Goal: Task Accomplishment & Management: Use online tool/utility

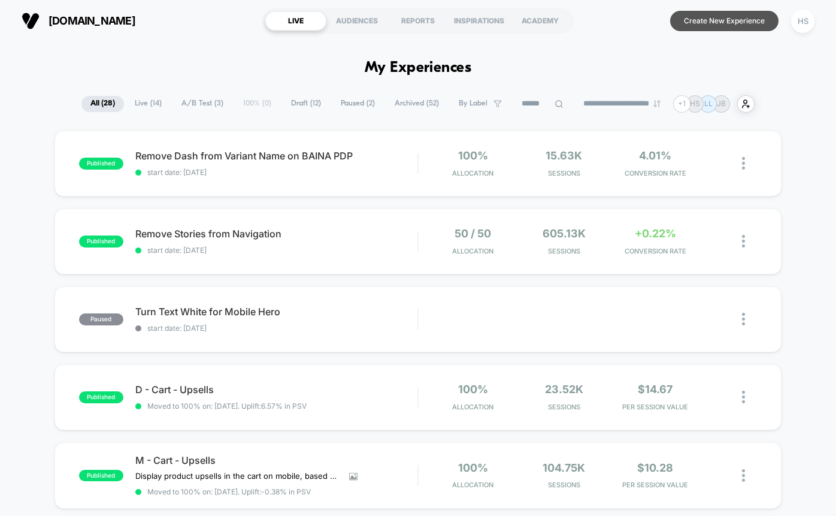
click at [725, 25] on button "Create New Experience" at bounding box center [724, 21] width 108 height 20
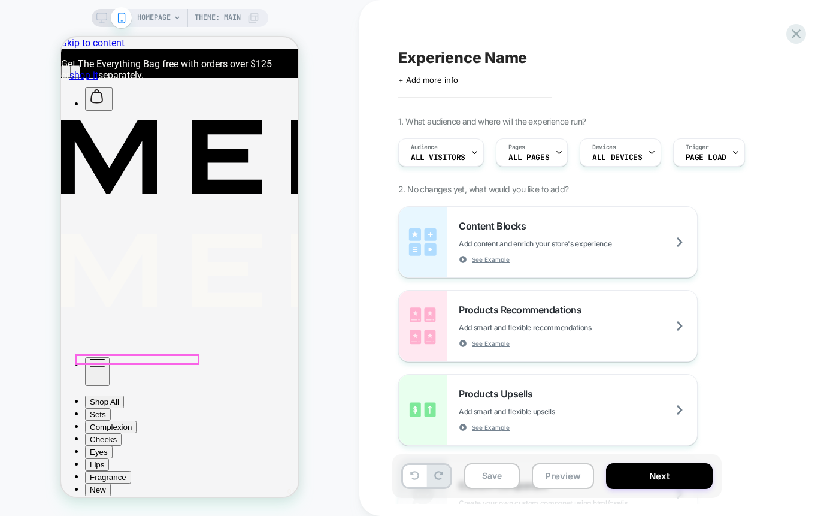
scroll to position [85, 0]
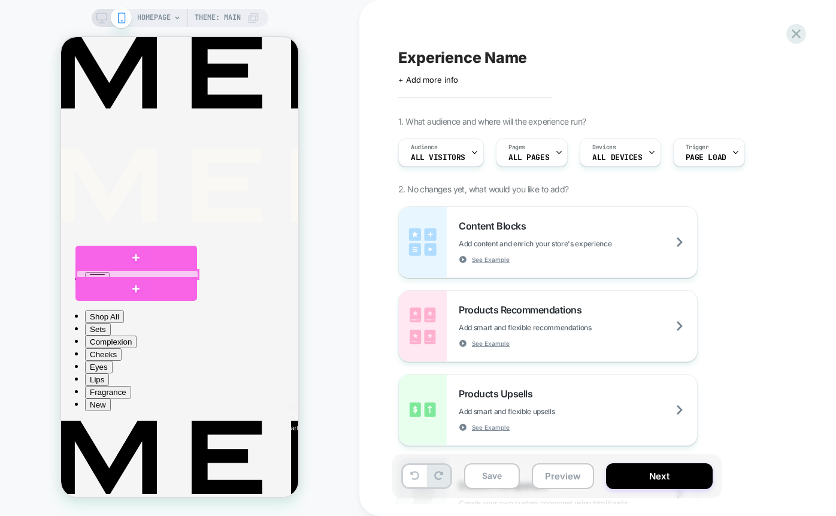
click at [160, 274] on div at bounding box center [138, 274] width 122 height 8
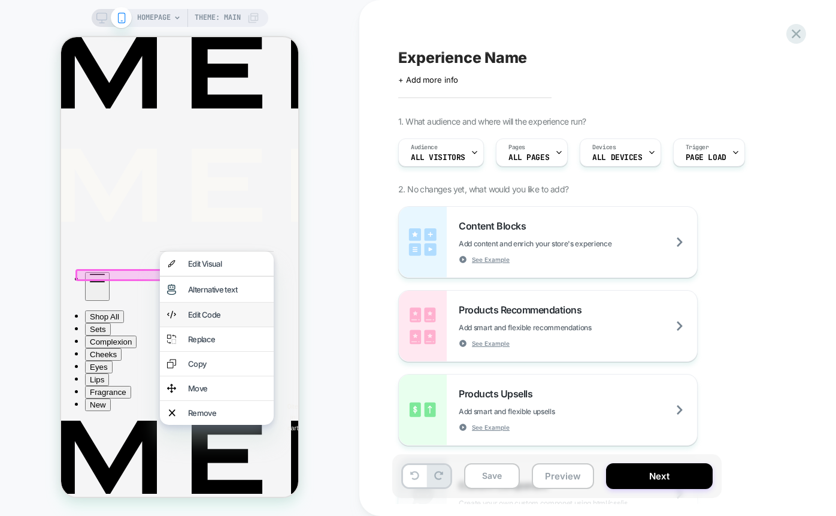
scroll to position [0, 0]
click at [197, 408] on div "Remove" at bounding box center [227, 413] width 78 height 10
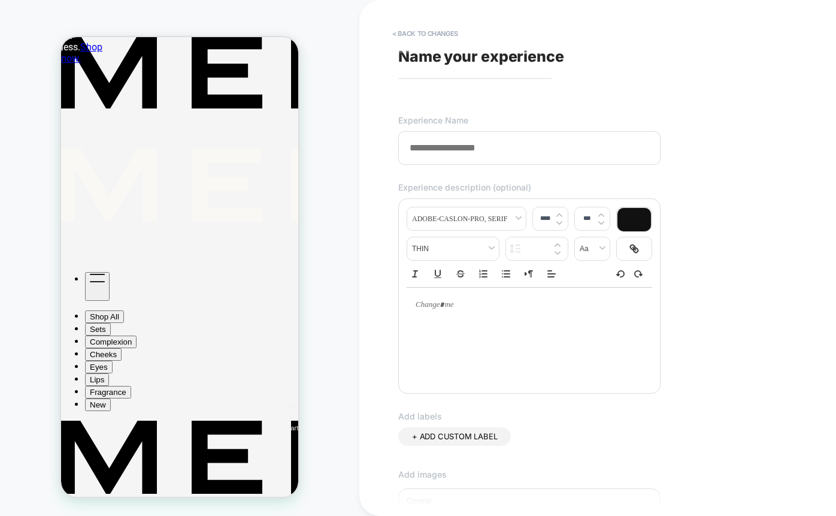
click at [443, 150] on input at bounding box center [529, 148] width 262 height 34
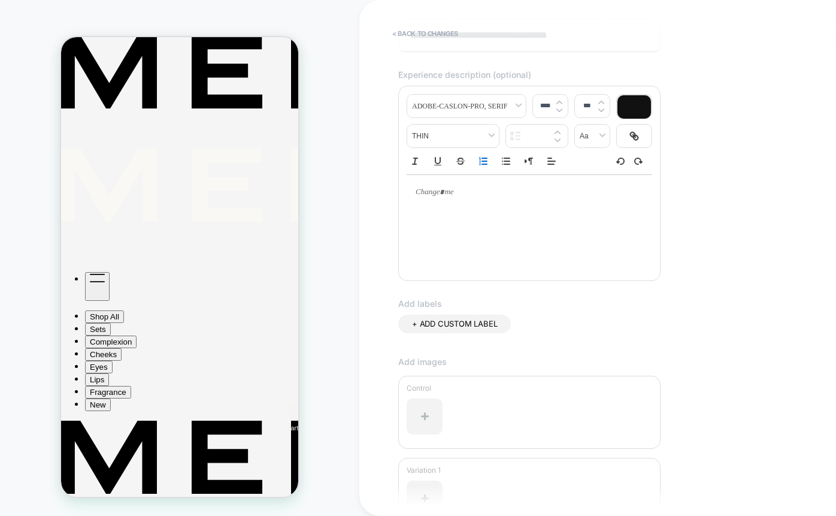
scroll to position [242, 0]
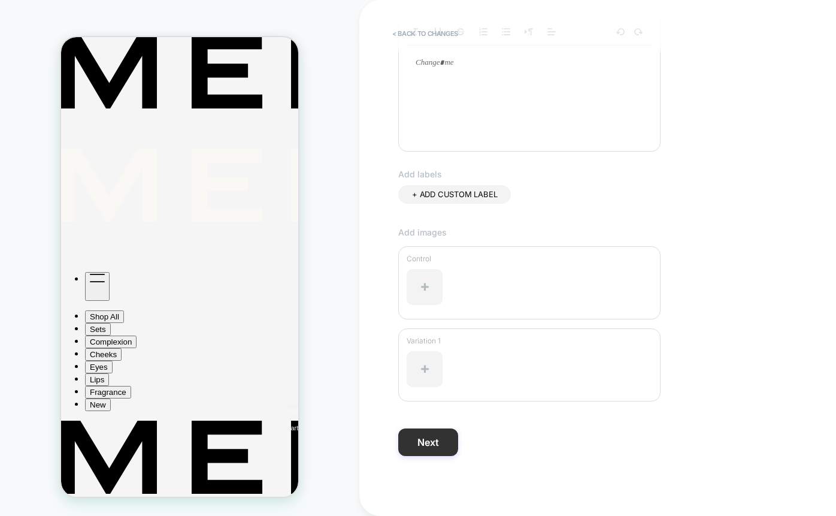
type input "**********"
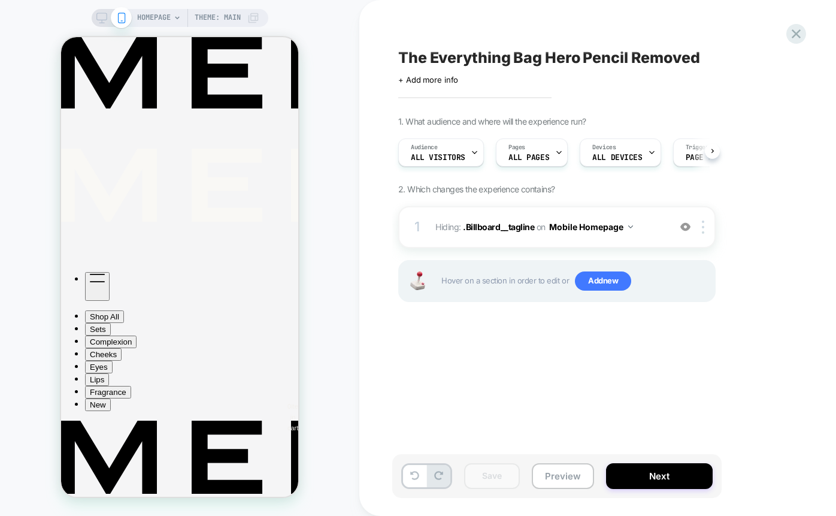
scroll to position [0, 1]
click at [668, 472] on button "Next" at bounding box center [659, 476] width 107 height 26
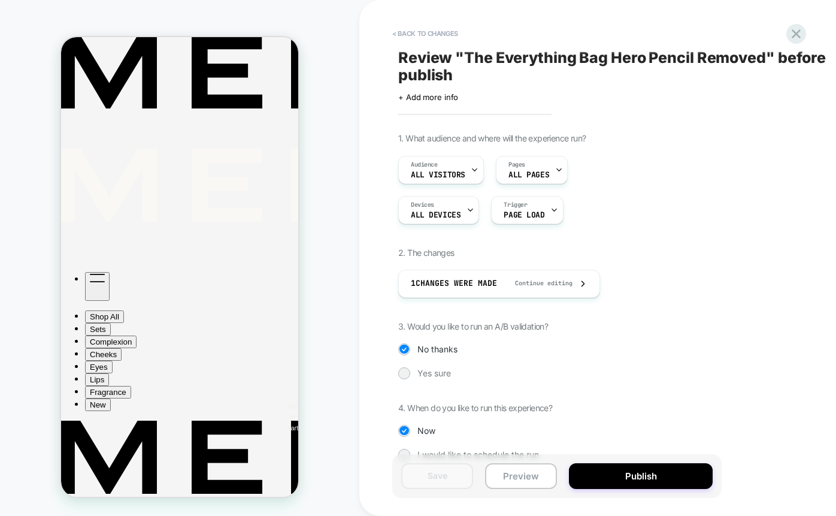
scroll to position [23, 0]
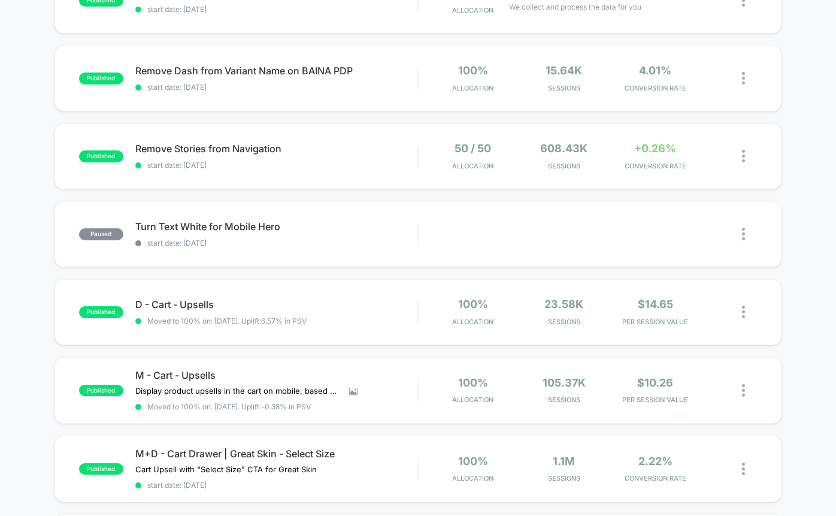
scroll to position [170, 0]
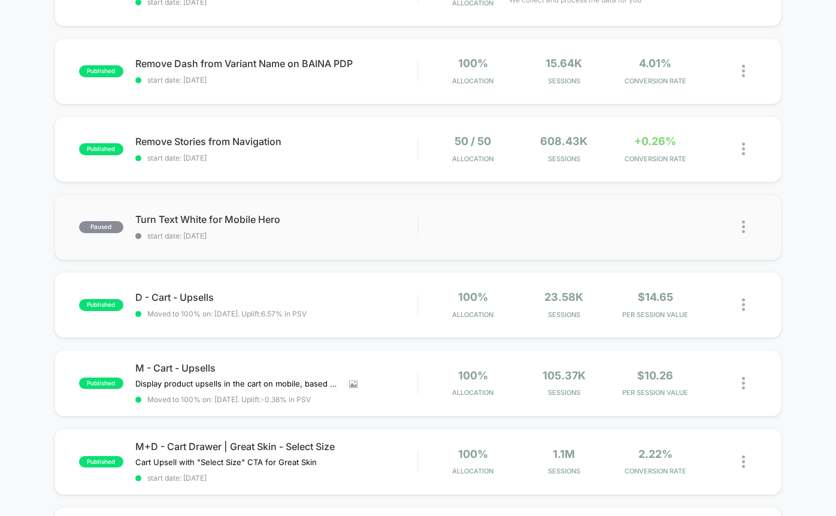
click at [744, 224] on img at bounding box center [743, 226] width 3 height 13
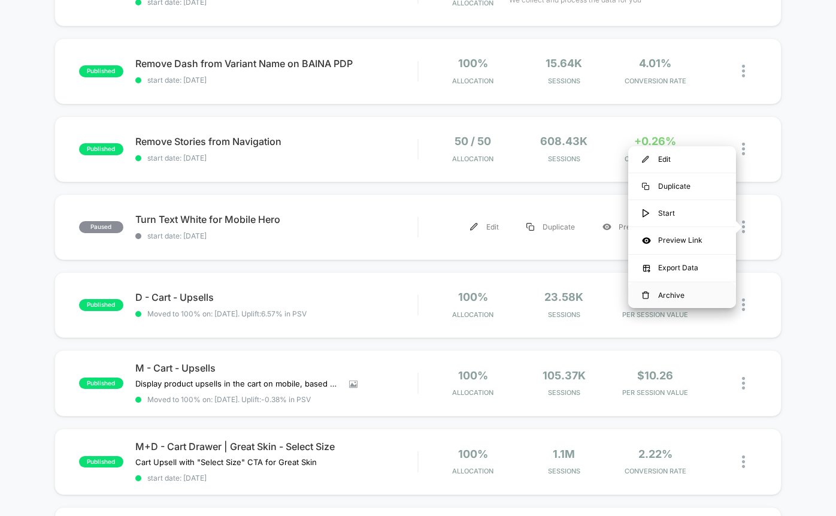
click at [684, 294] on div "Archive" at bounding box center [682, 295] width 108 height 26
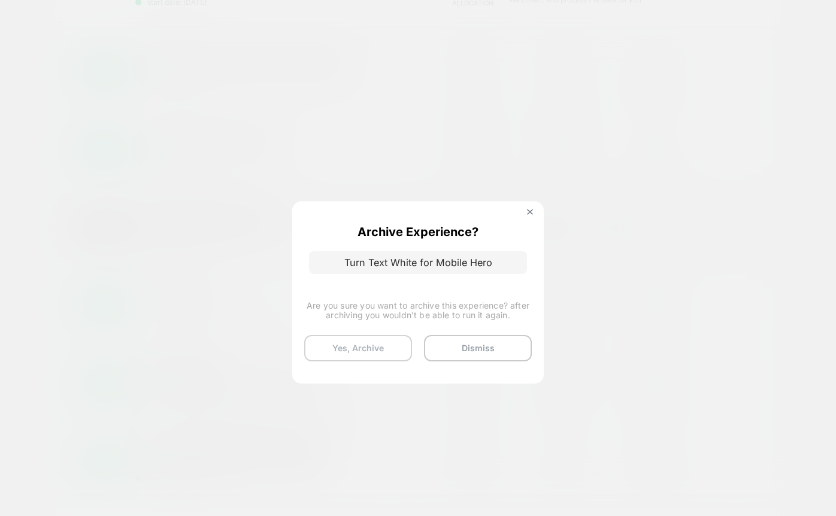
click at [362, 354] on button "Yes, Archive" at bounding box center [358, 348] width 108 height 26
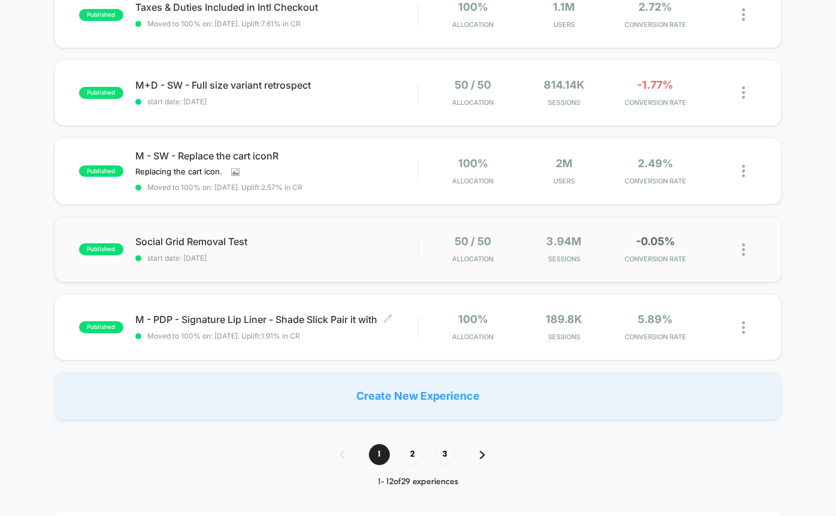
scroll to position [701, 0]
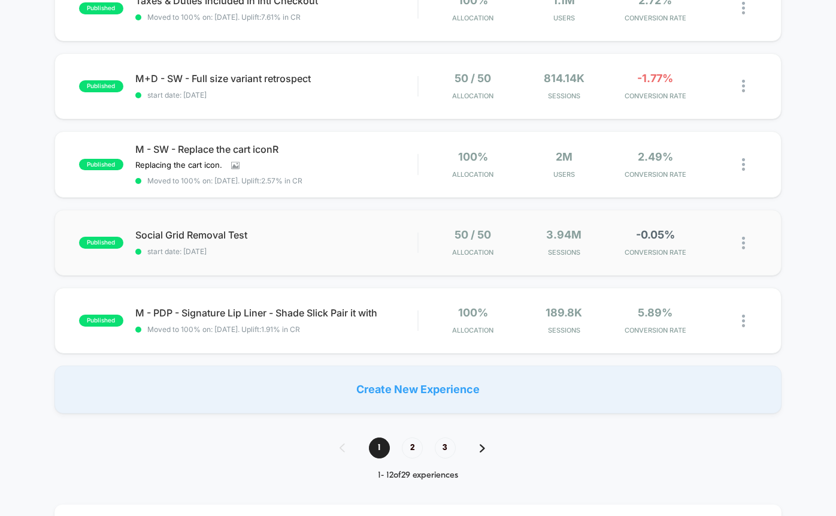
click at [744, 241] on img at bounding box center [743, 243] width 3 height 13
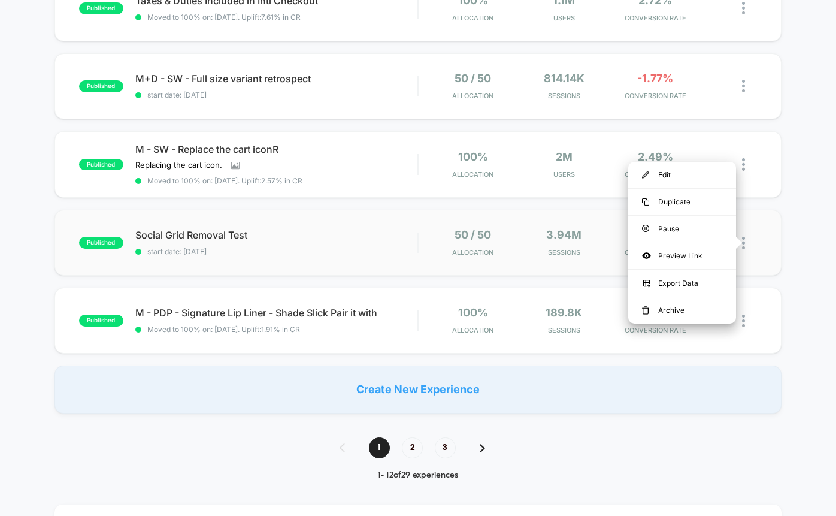
click at [507, 232] on div "50 / 50 Allocation" at bounding box center [473, 242] width 85 height 27
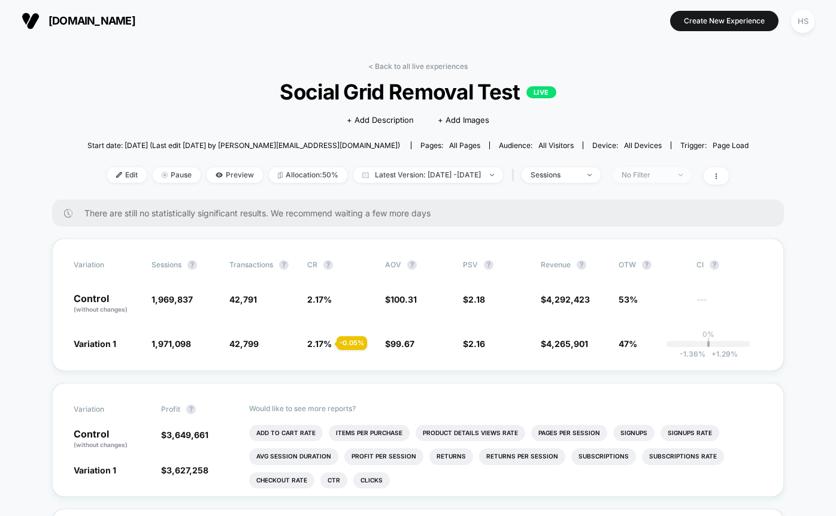
click at [668, 175] on div "No Filter" at bounding box center [646, 175] width 48 height 8
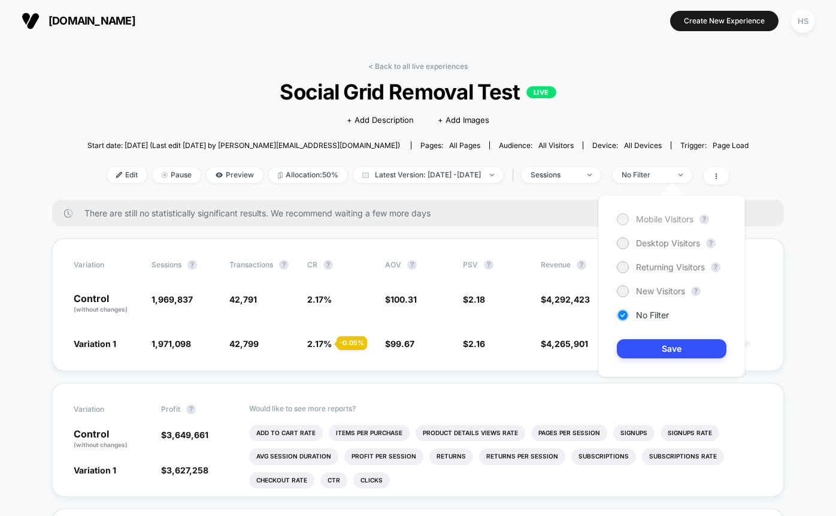
click at [625, 219] on div at bounding box center [622, 218] width 9 height 9
click at [660, 353] on button "Save" at bounding box center [672, 348] width 110 height 19
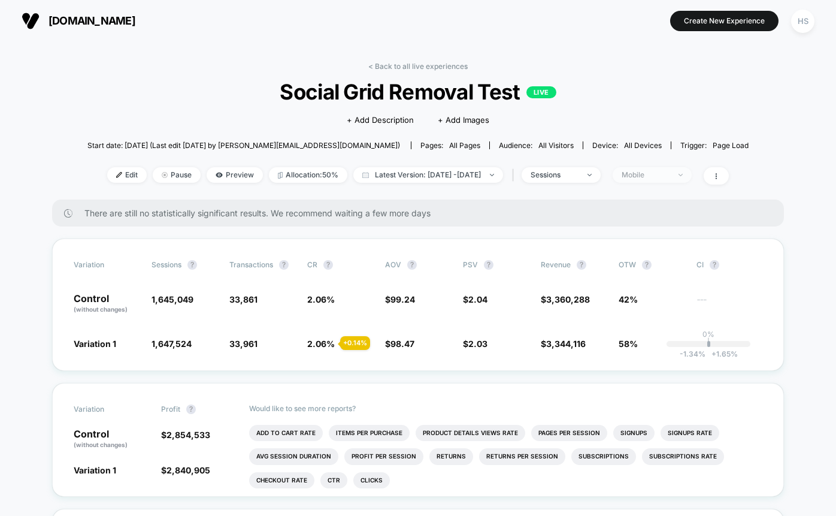
click at [669, 174] on div "Mobile" at bounding box center [646, 175] width 48 height 8
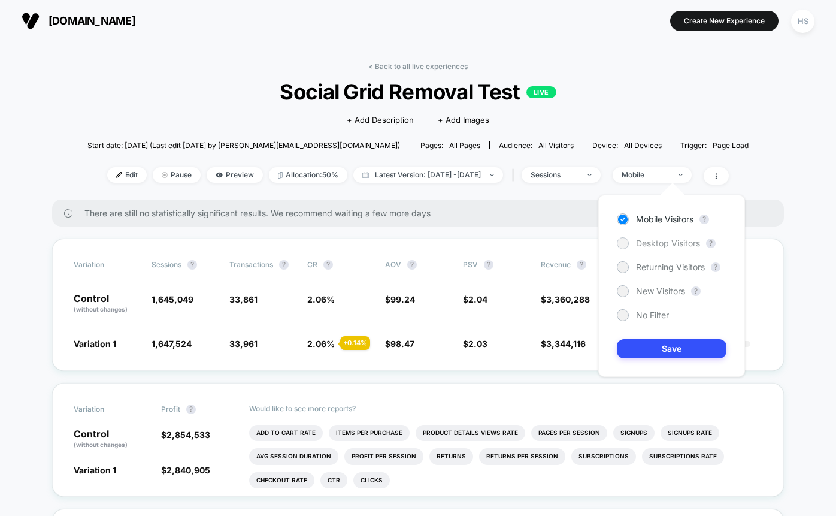
click at [625, 244] on div at bounding box center [622, 242] width 9 height 9
click at [654, 347] on button "Save" at bounding box center [672, 348] width 110 height 19
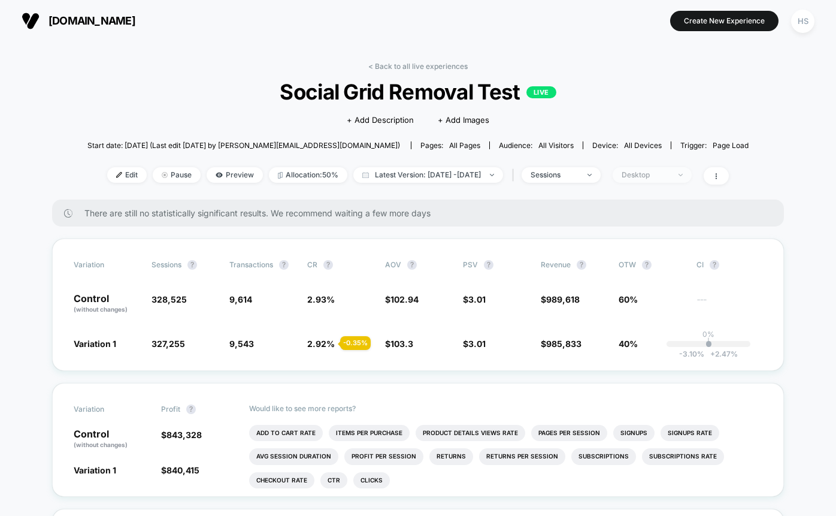
click at [654, 177] on div "Desktop" at bounding box center [646, 175] width 48 height 8
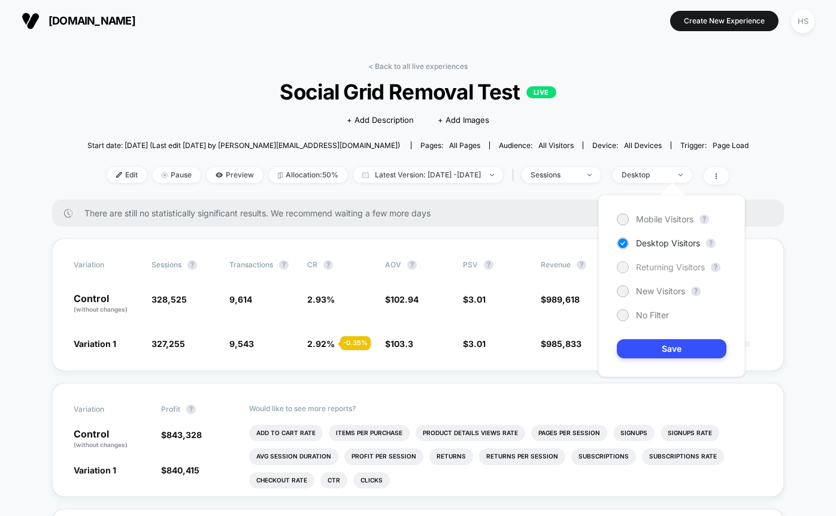
click at [626, 267] on div at bounding box center [622, 266] width 9 height 9
click at [638, 347] on button "Save" at bounding box center [672, 348] width 110 height 19
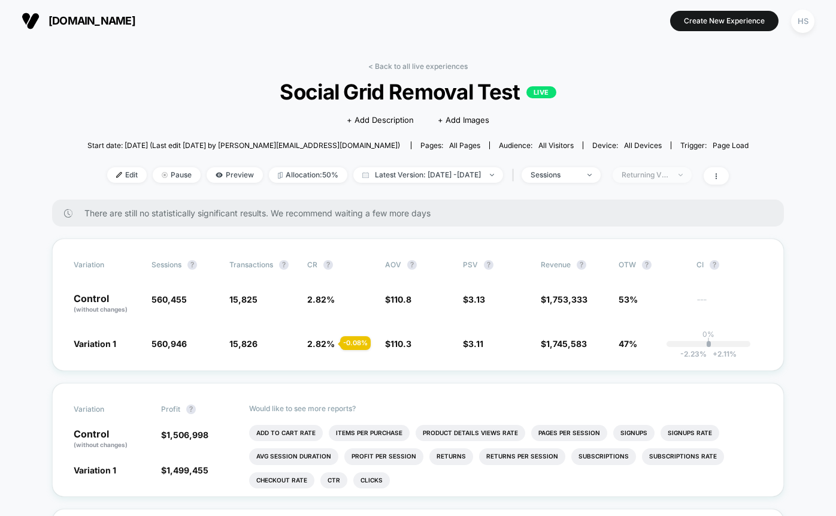
click at [669, 178] on div "Returning Visitors" at bounding box center [646, 175] width 48 height 8
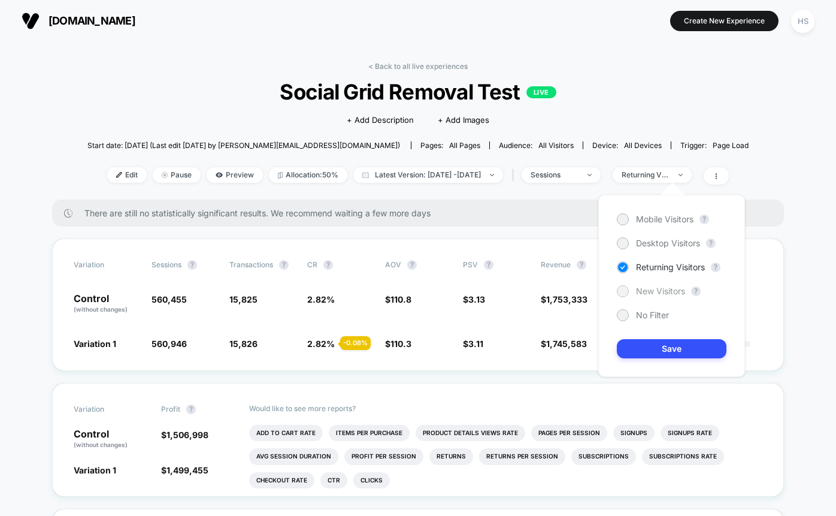
click at [623, 290] on div at bounding box center [622, 290] width 9 height 9
click at [645, 347] on button "Save" at bounding box center [672, 348] width 110 height 19
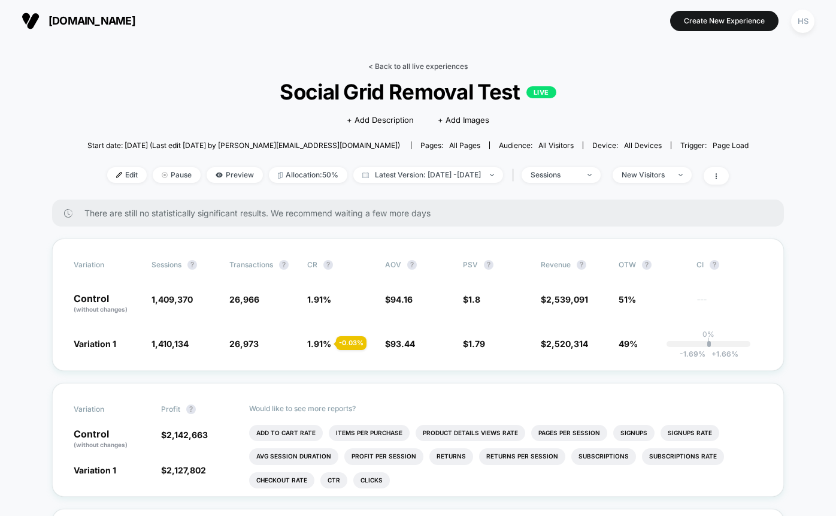
click at [434, 63] on link "< Back to all live experiences" at bounding box center [417, 66] width 99 height 9
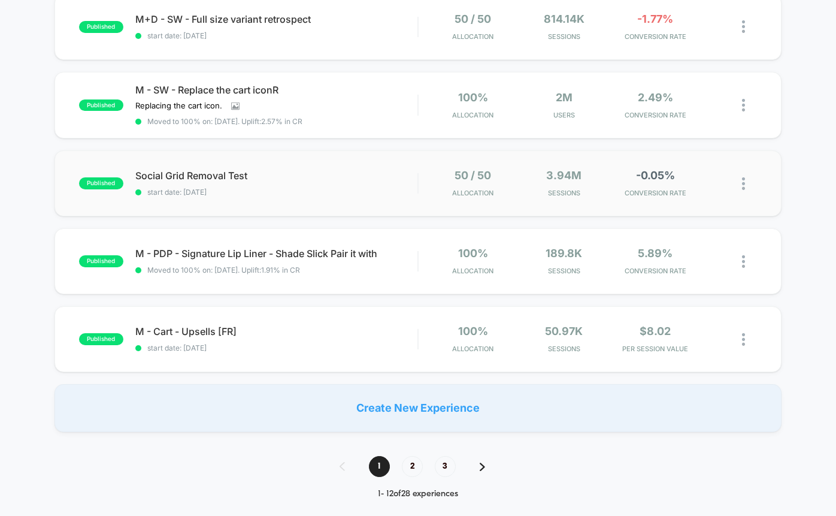
scroll to position [668, 0]
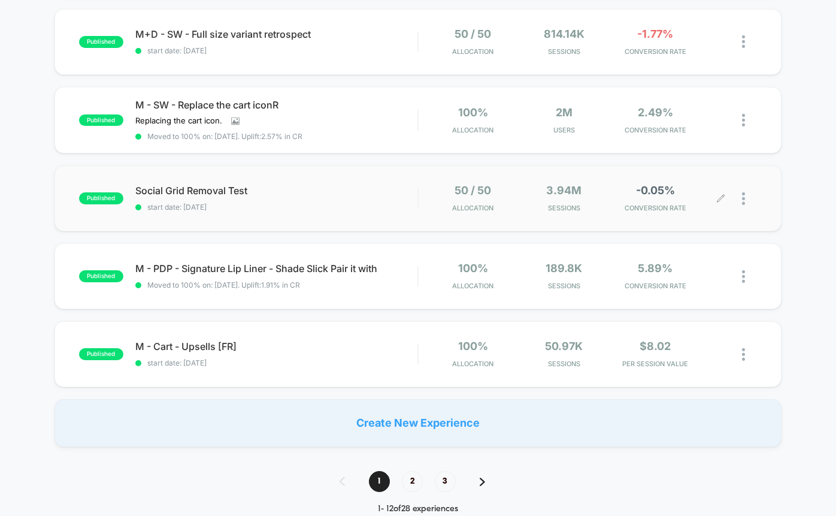
click at [743, 197] on img at bounding box center [743, 198] width 3 height 13
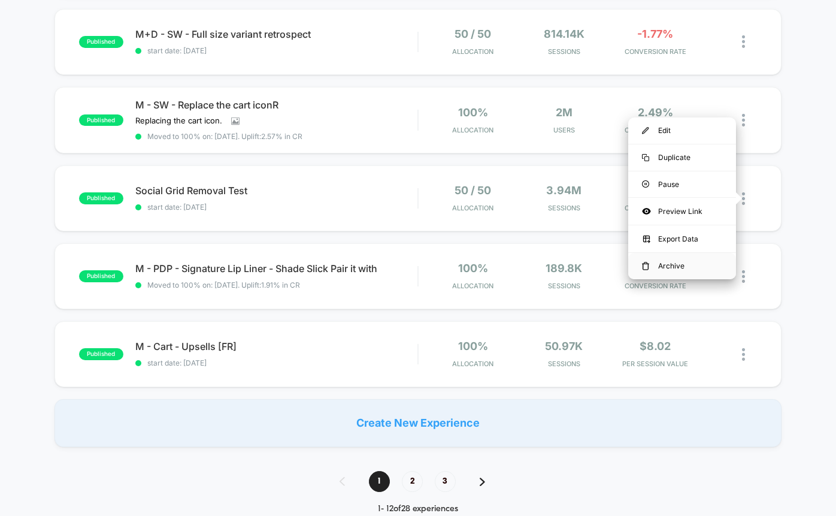
click at [671, 268] on div "Archive" at bounding box center [682, 266] width 108 height 26
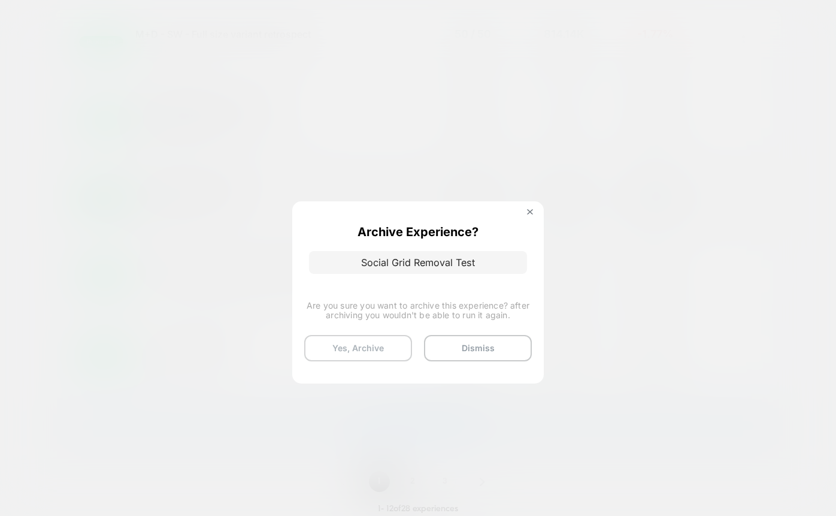
click at [366, 350] on button "Yes, Archive" at bounding box center [358, 348] width 108 height 26
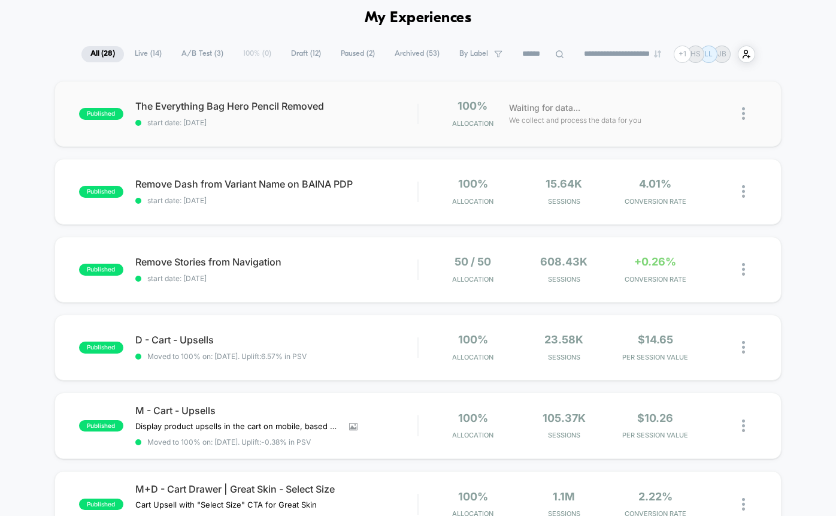
scroll to position [0, 0]
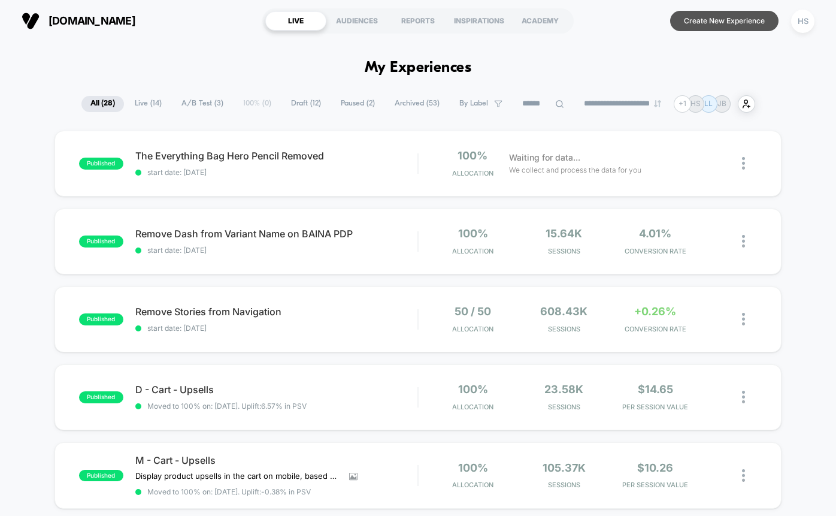
click at [728, 22] on button "Create New Experience" at bounding box center [724, 21] width 108 height 20
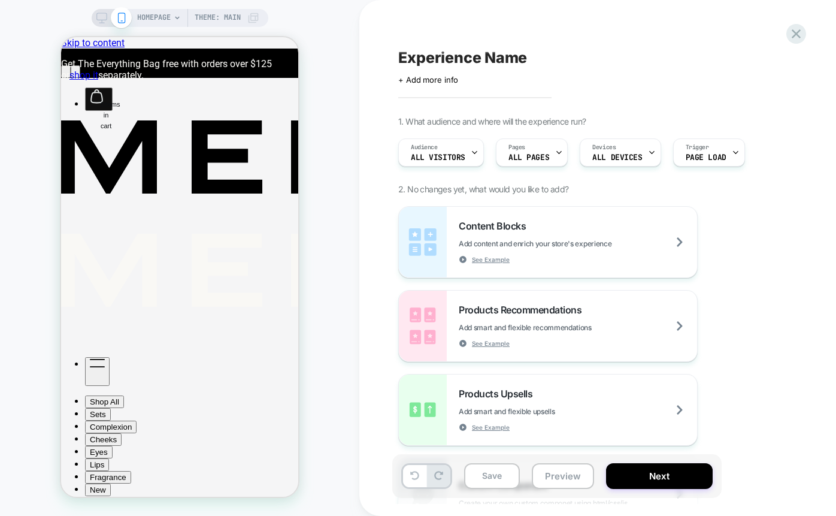
click at [164, 17] on span "HOMEPAGE" at bounding box center [154, 18] width 34 height 18
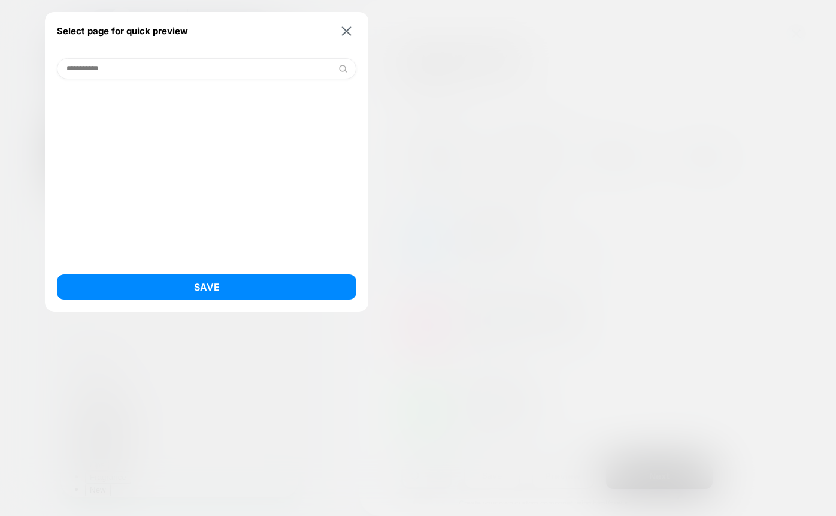
click at [211, 137] on div at bounding box center [206, 170] width 299 height 183
click at [165, 71] on input "**********" at bounding box center [206, 68] width 299 height 21
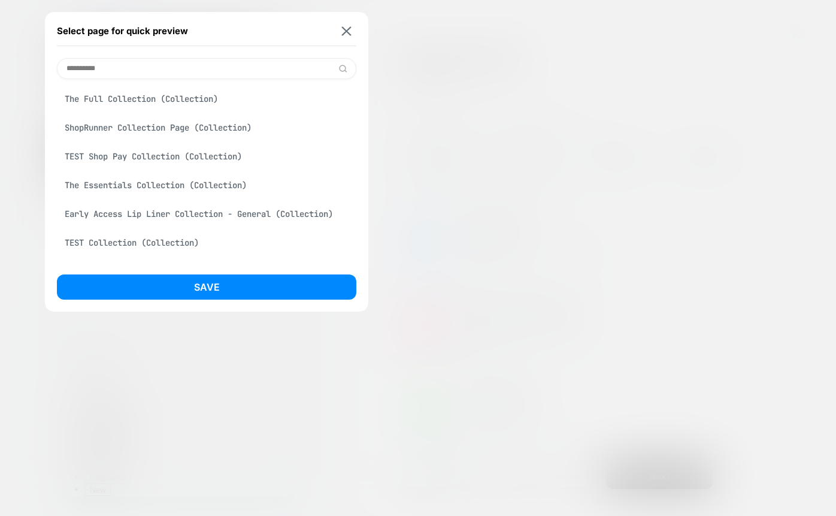
click at [123, 66] on input "**********" at bounding box center [206, 68] width 299 height 21
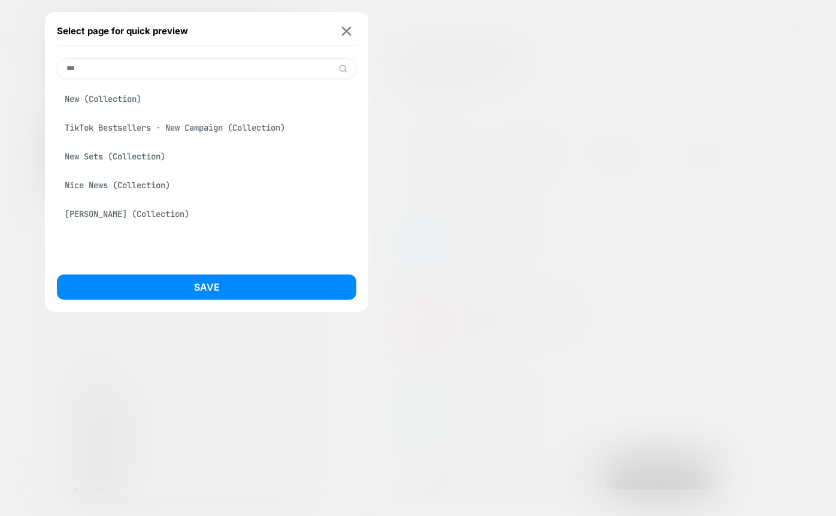
type input "***"
click at [125, 99] on div "New (Collection)" at bounding box center [206, 99] width 299 height 22
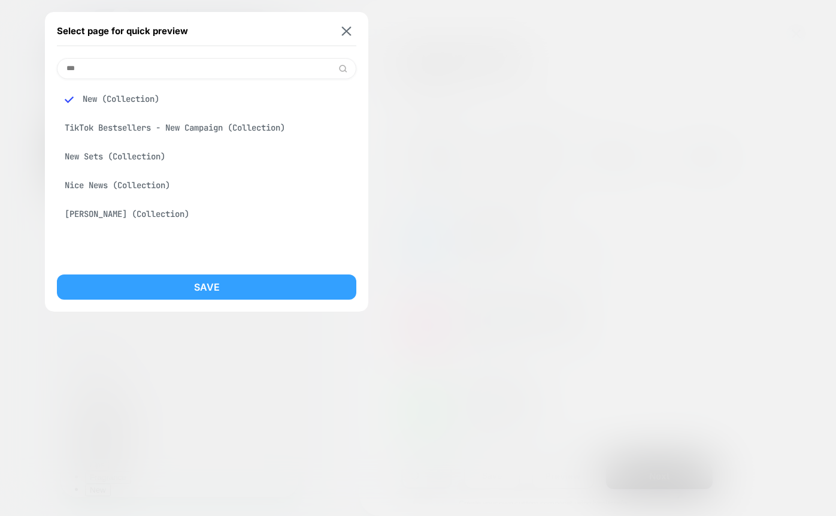
click at [301, 279] on button "Save" at bounding box center [206, 286] width 299 height 25
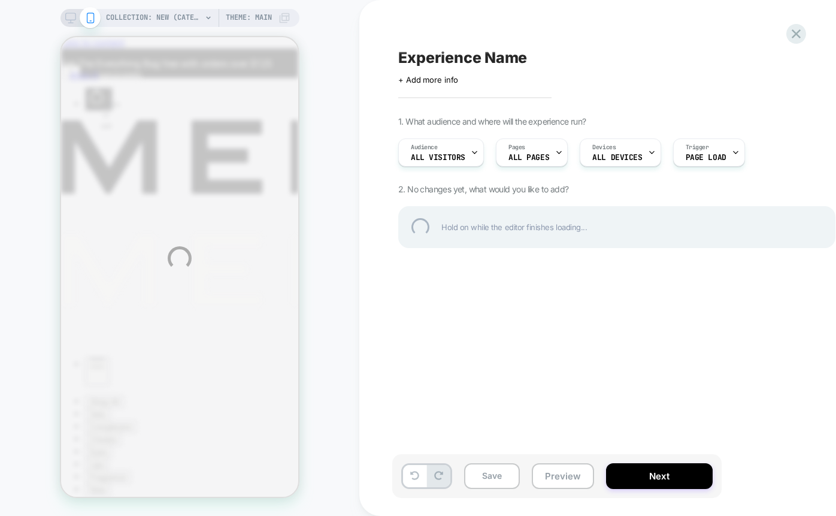
click at [531, 158] on div "COLLECTION: New (Category) COLLECTION: New (Category) Theme: MAIN Experience Na…" at bounding box center [418, 258] width 836 height 516
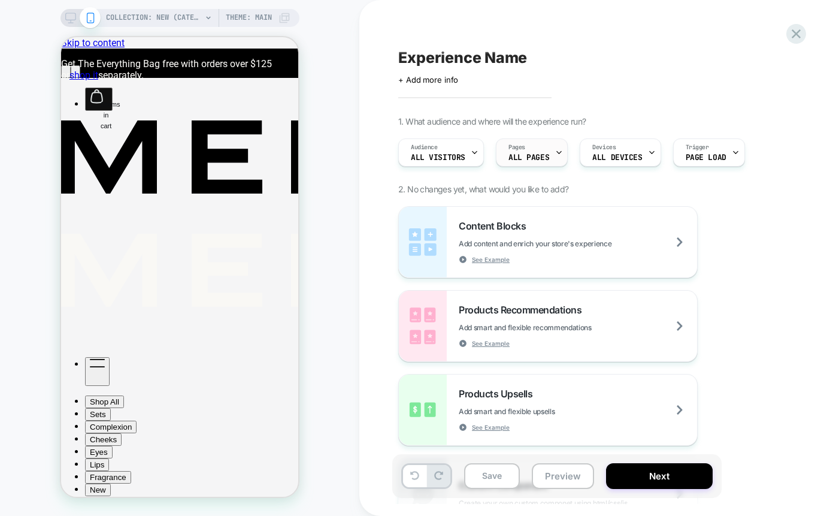
click at [557, 156] on div at bounding box center [559, 152] width 8 height 27
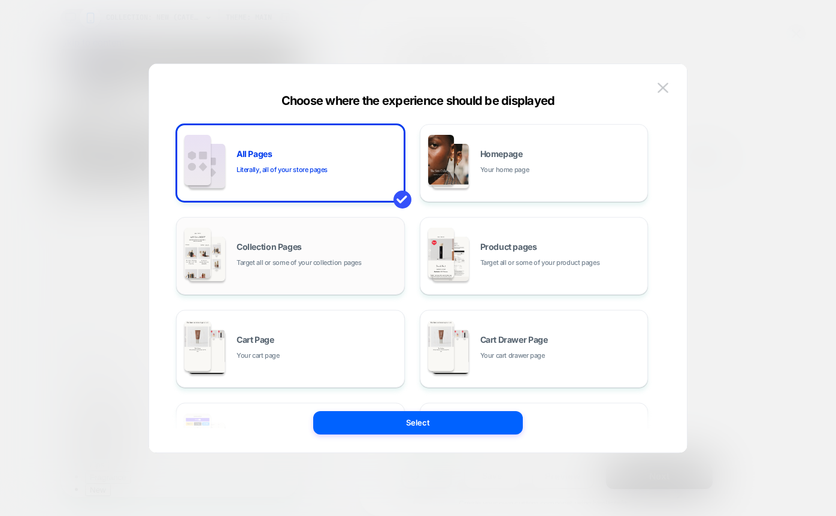
click at [321, 274] on div "Collection Pages Target all or some of your collection pages" at bounding box center [291, 256] width 216 height 66
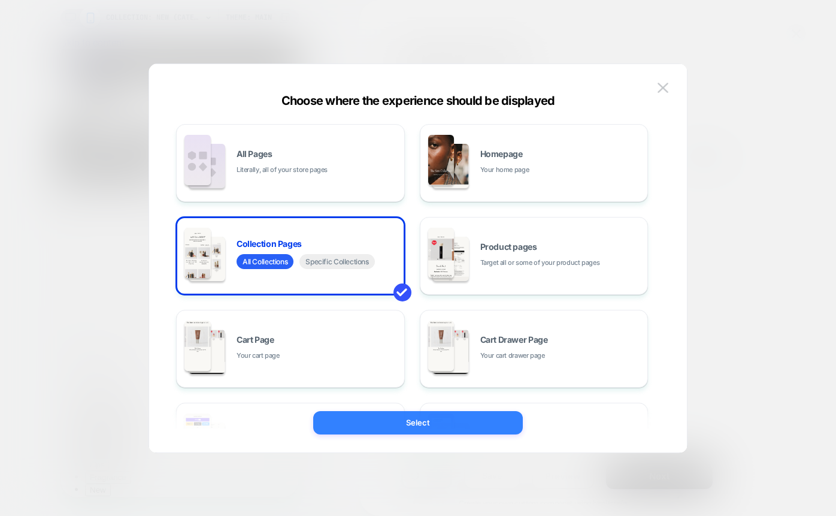
click at [389, 420] on button "Select" at bounding box center [418, 422] width 210 height 23
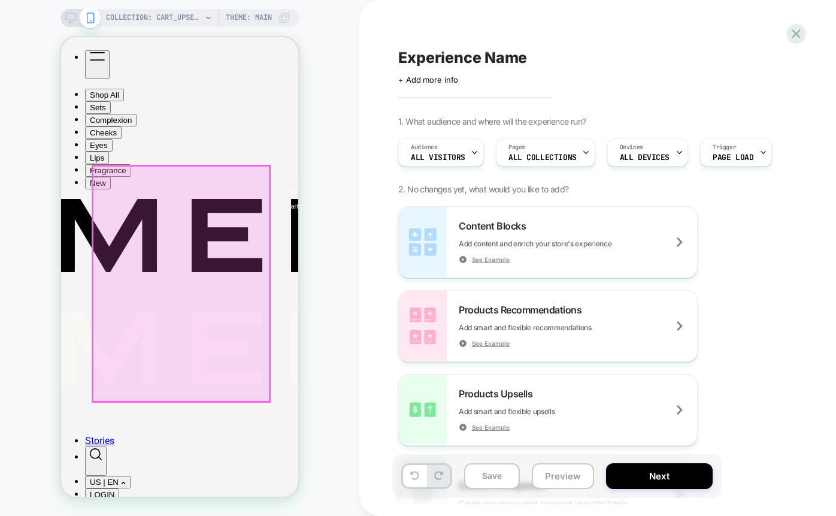
scroll to position [293, 0]
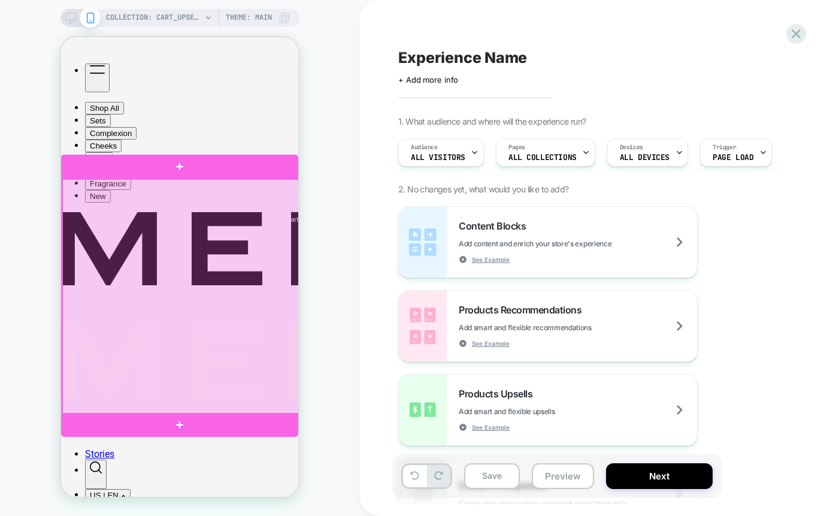
click at [272, 202] on div at bounding box center [180, 296] width 237 height 235
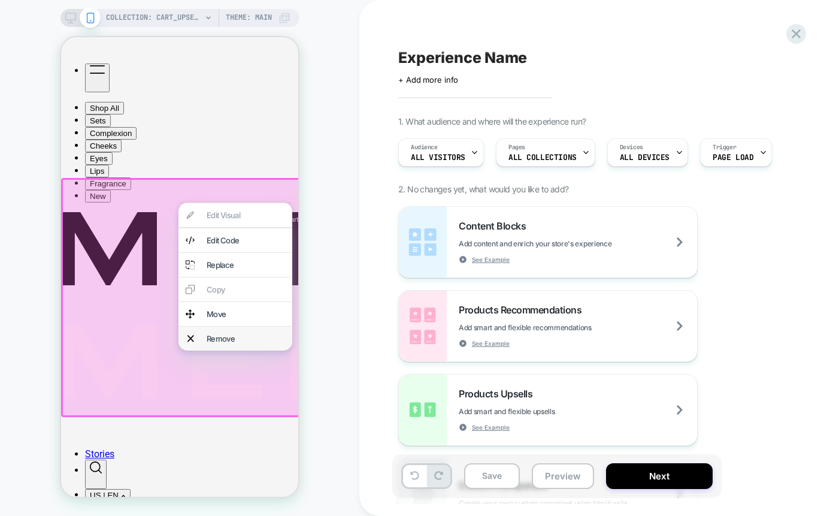
click at [225, 334] on div "Remove" at bounding box center [246, 339] width 78 height 10
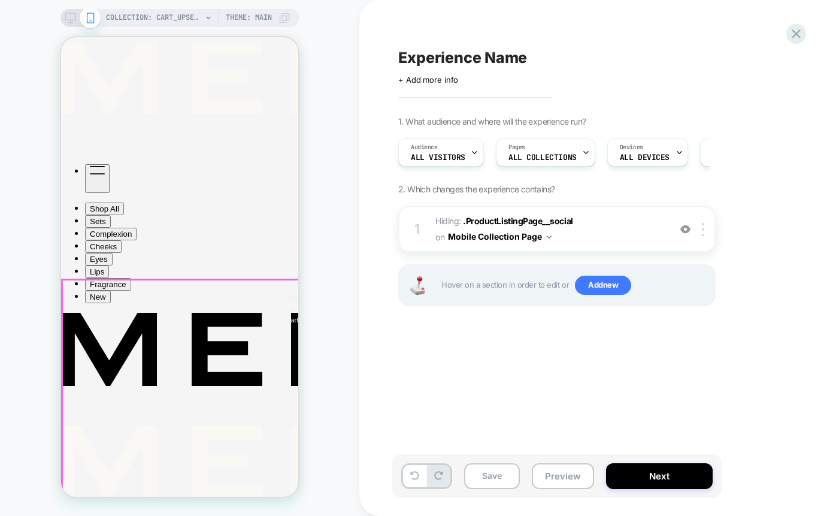
scroll to position [128, 0]
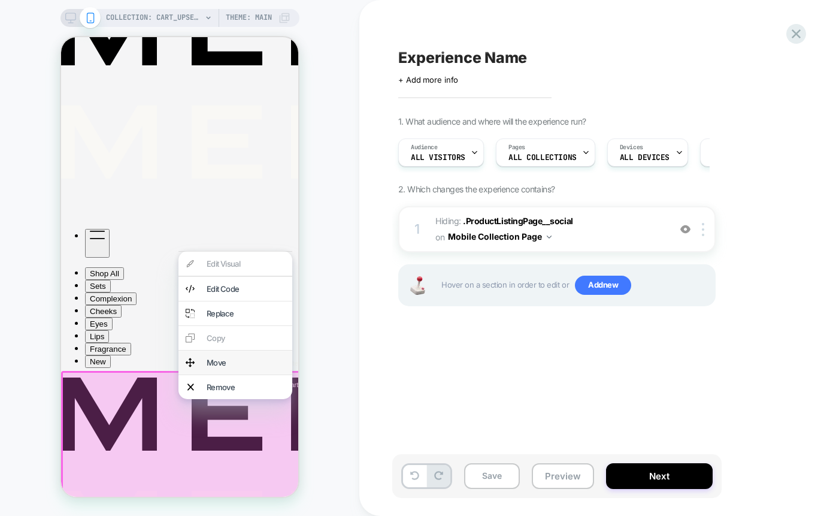
click at [213, 358] on div "Move" at bounding box center [246, 362] width 78 height 10
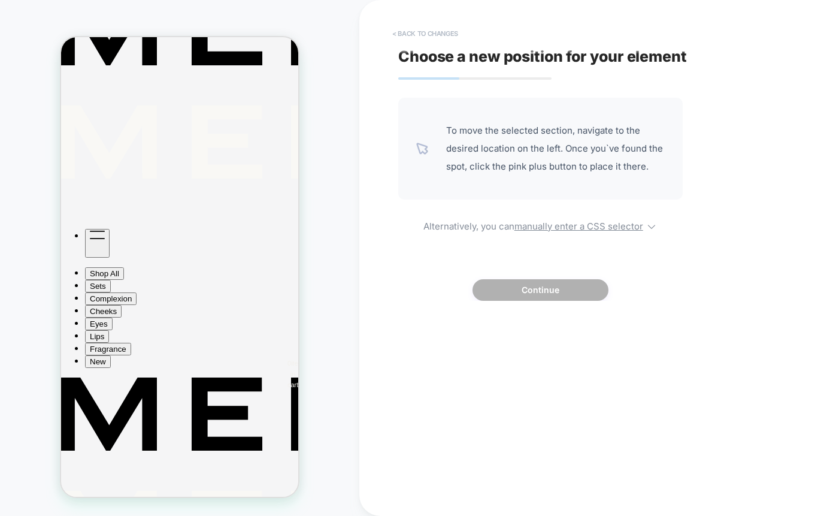
click at [436, 31] on button "< Back to changes" at bounding box center [425, 34] width 78 height 20
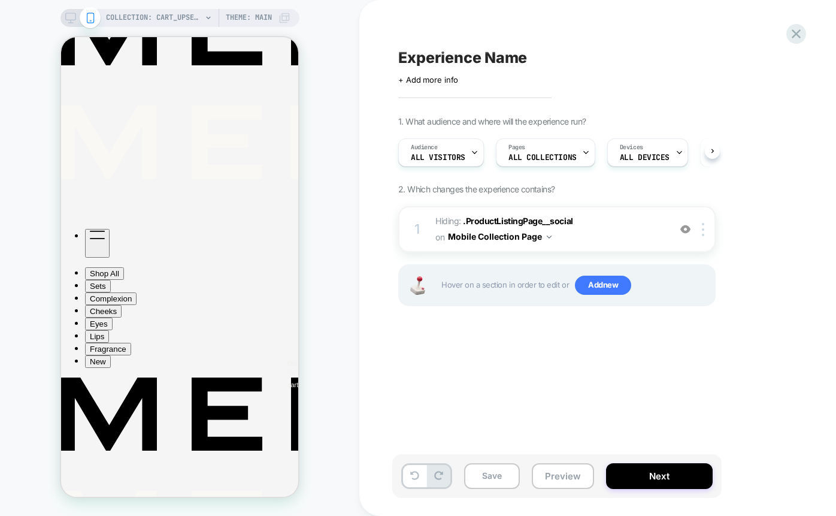
scroll to position [0, 1]
click at [67, 18] on icon at bounding box center [70, 18] width 11 height 11
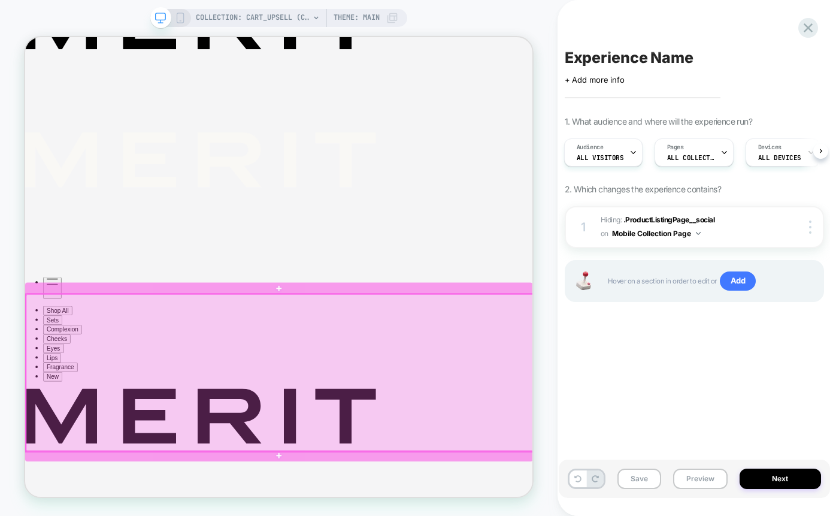
click at [453, 402] on div at bounding box center [364, 484] width 677 height 209
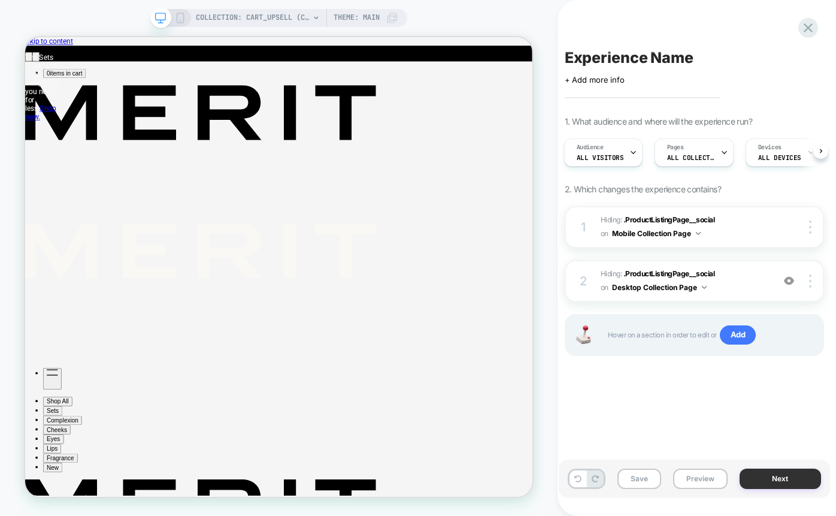
click at [771, 476] on button "Next" at bounding box center [779, 478] width 81 height 20
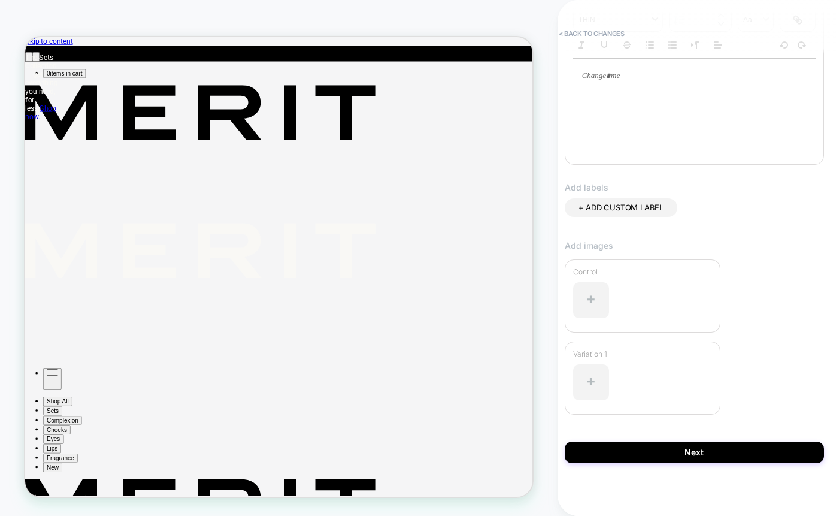
scroll to position [228, 0]
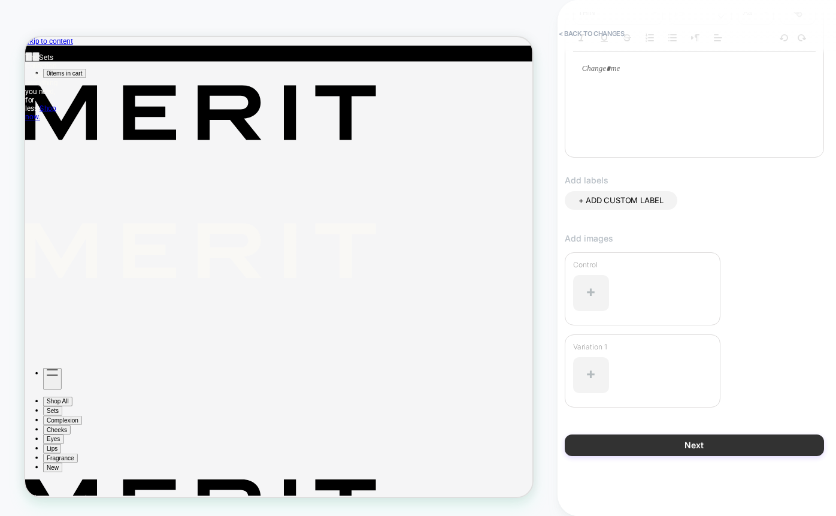
type input "**********"
click at [669, 444] on button "Next" at bounding box center [694, 445] width 259 height 22
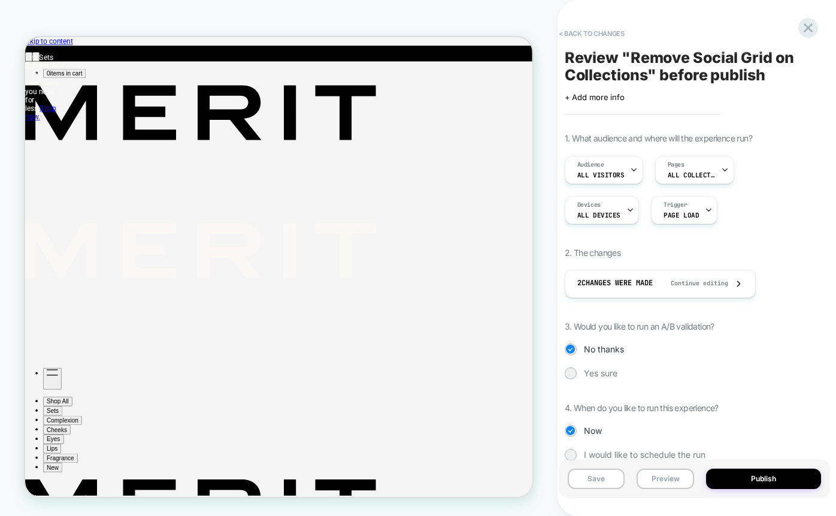
scroll to position [23, 0]
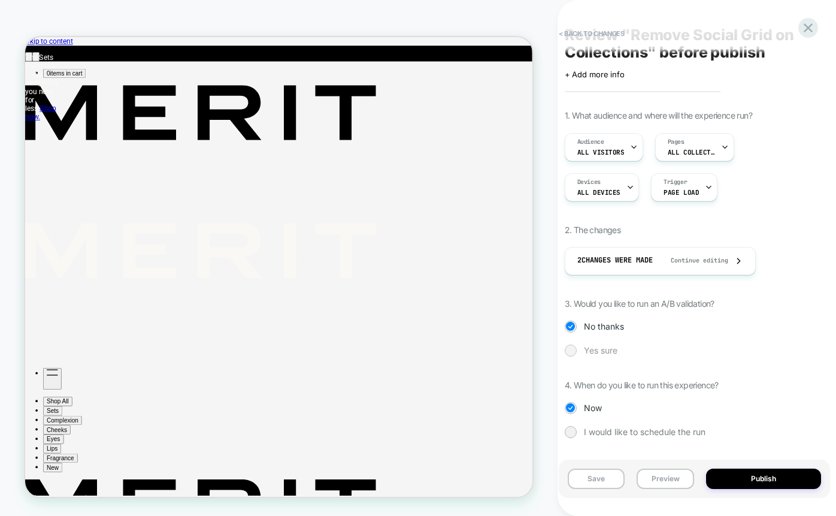
click at [572, 353] on div at bounding box center [570, 349] width 9 height 9
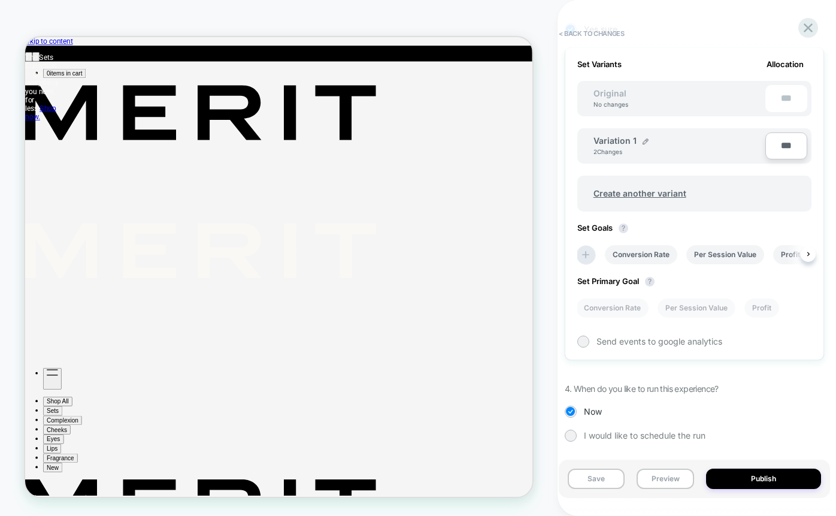
scroll to position [347, 0]
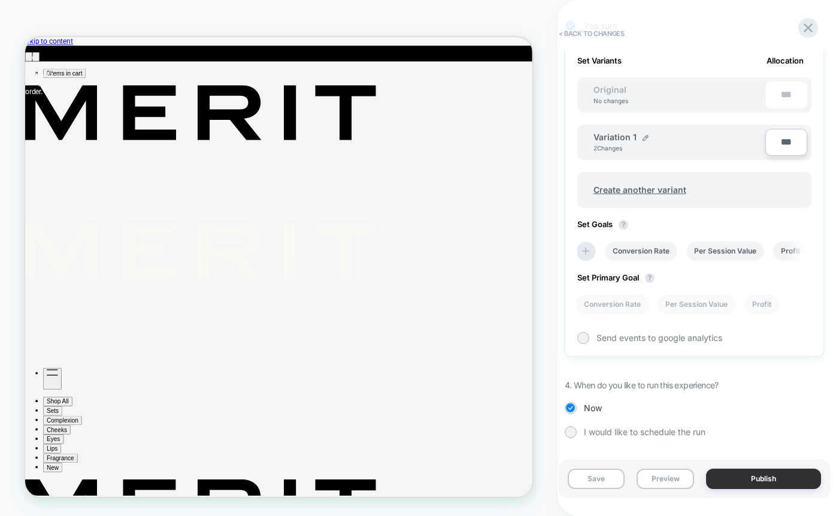
click at [754, 478] on button "Publish" at bounding box center [763, 478] width 115 height 20
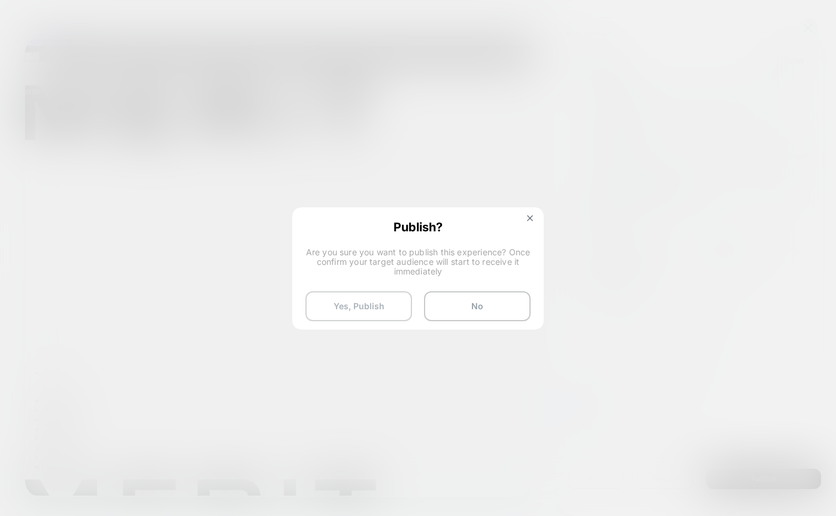
click at [352, 298] on button "Yes, Publish" at bounding box center [358, 306] width 107 height 30
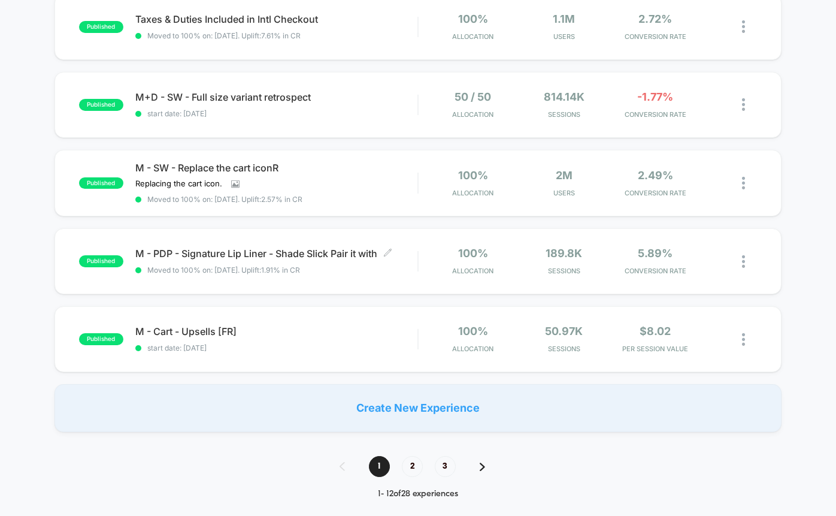
scroll to position [692, 0]
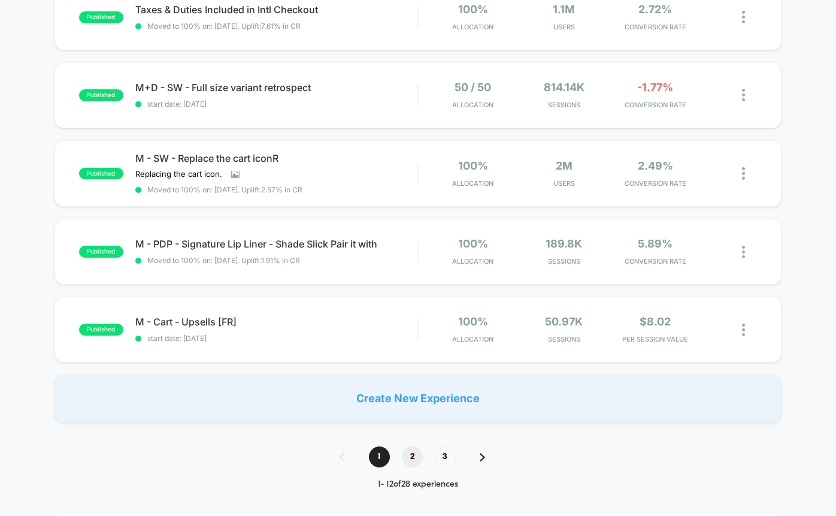
click at [413, 457] on span "2" at bounding box center [412, 456] width 21 height 21
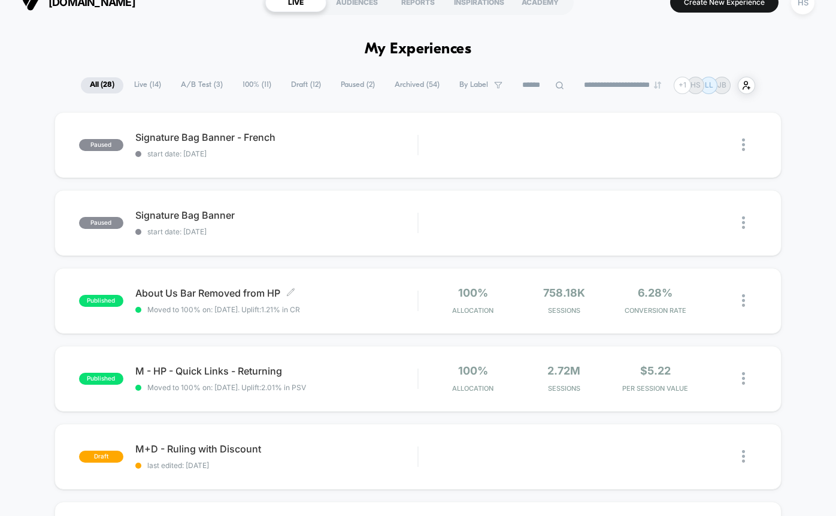
scroll to position [0, 0]
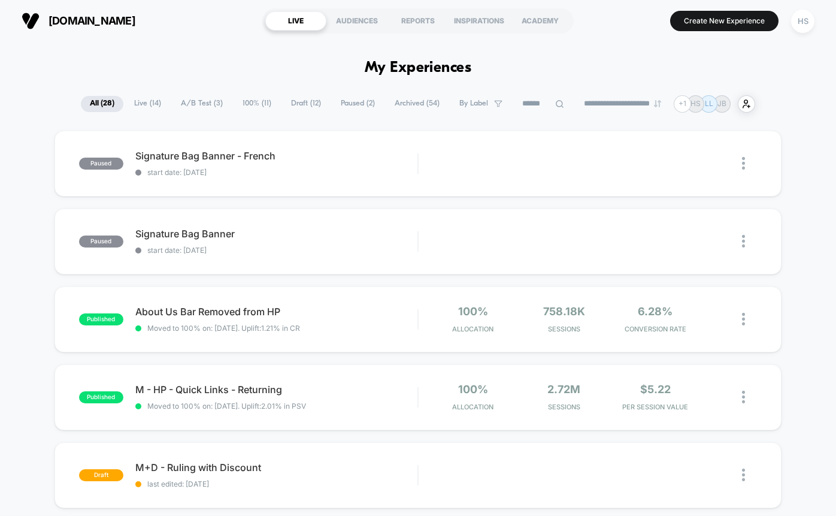
click at [416, 107] on span "Archived ( 54 )" at bounding box center [417, 104] width 63 height 16
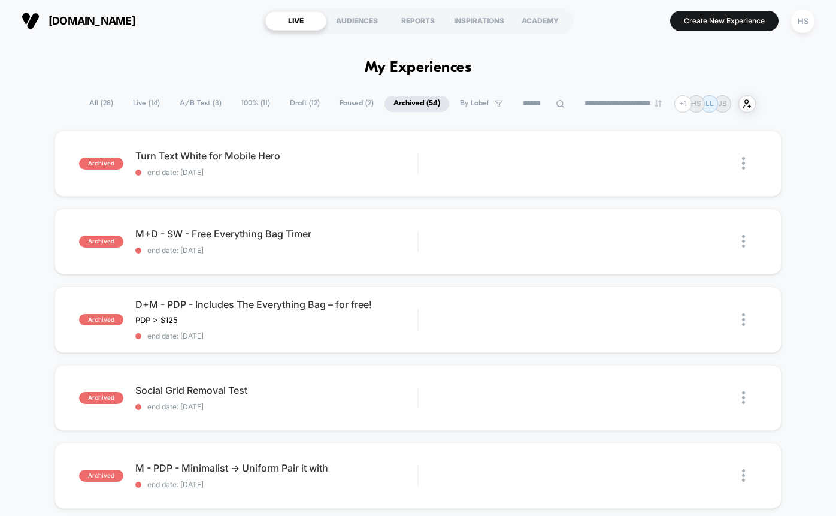
click at [556, 105] on icon at bounding box center [560, 104] width 8 height 8
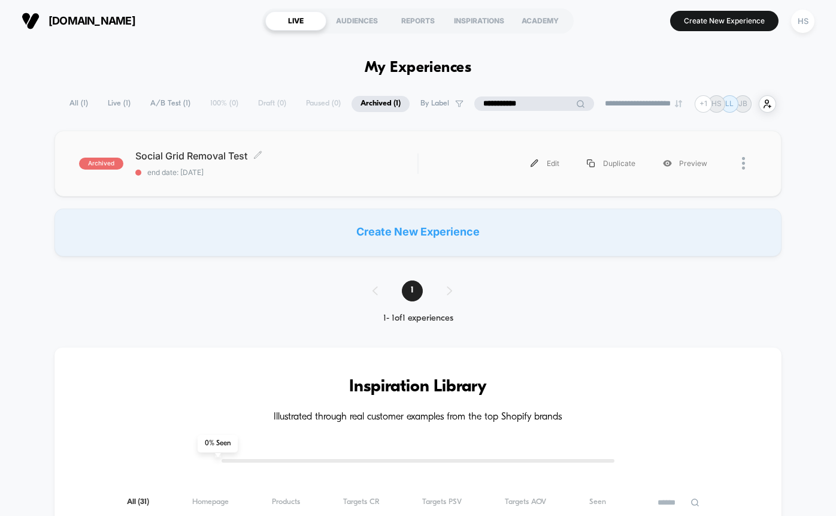
type input "**********"
click at [322, 157] on span "Social Grid Removal Test Click to edit experience details" at bounding box center [276, 155] width 283 height 11
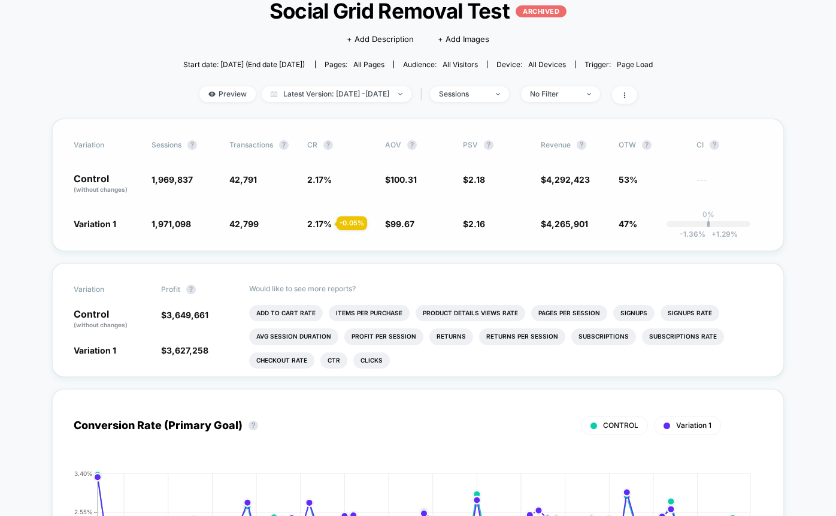
scroll to position [68, 0]
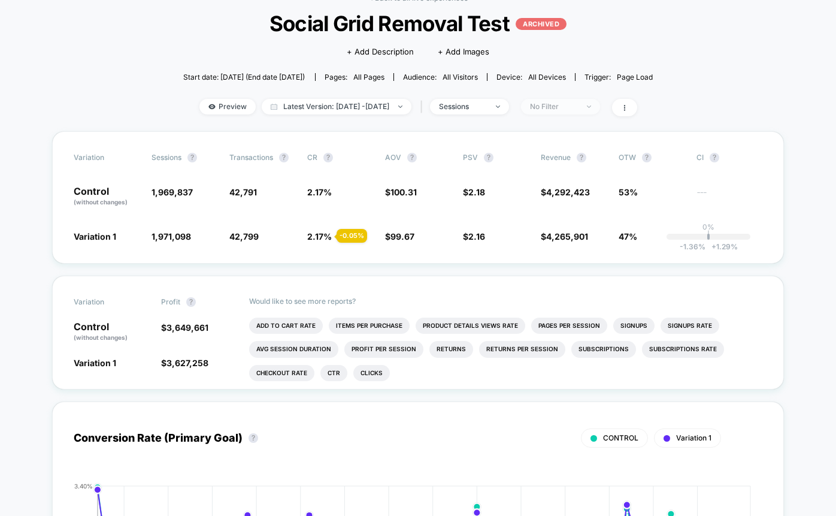
click at [578, 104] on div "No Filter" at bounding box center [554, 106] width 48 height 8
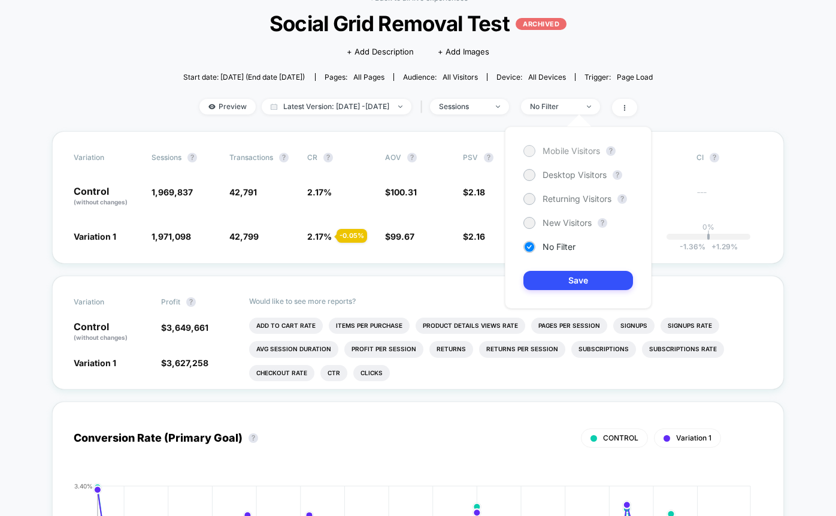
click at [528, 153] on div at bounding box center [529, 150] width 9 height 9
click at [559, 282] on button "Save" at bounding box center [578, 280] width 110 height 19
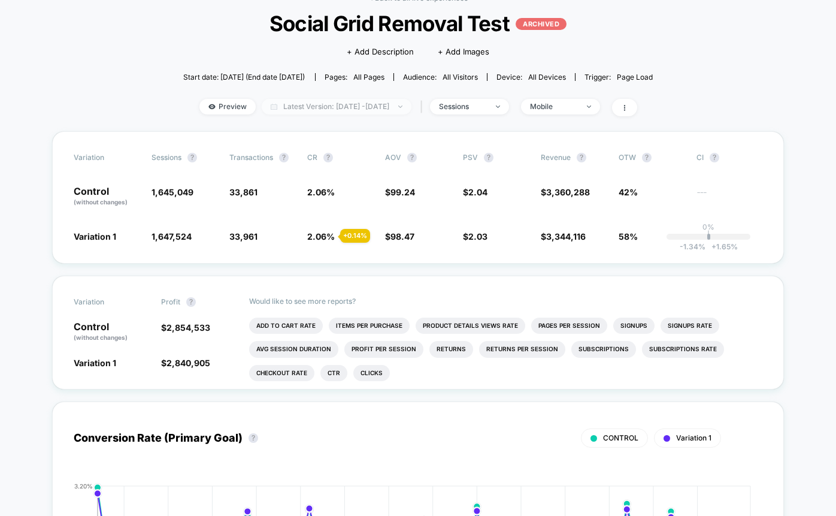
click at [323, 108] on span "Latest Version: [DATE] - [DATE]" at bounding box center [337, 107] width 150 height 16
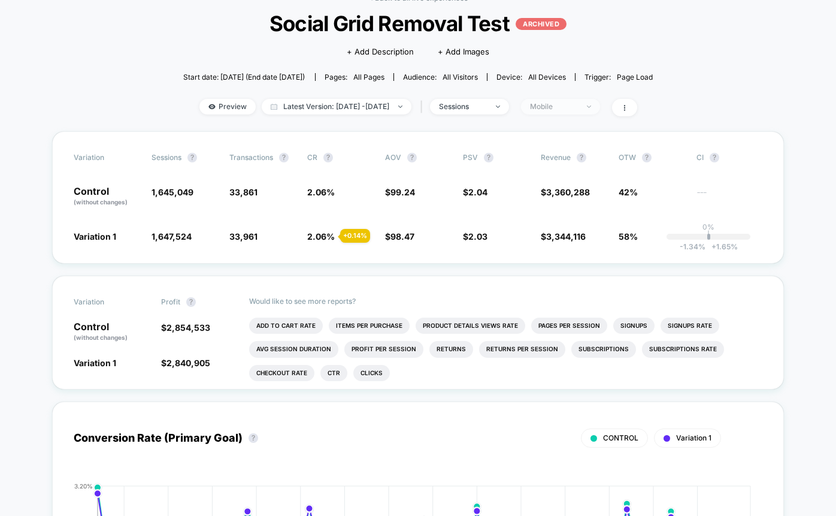
click at [578, 106] on div "Mobile" at bounding box center [554, 106] width 48 height 8
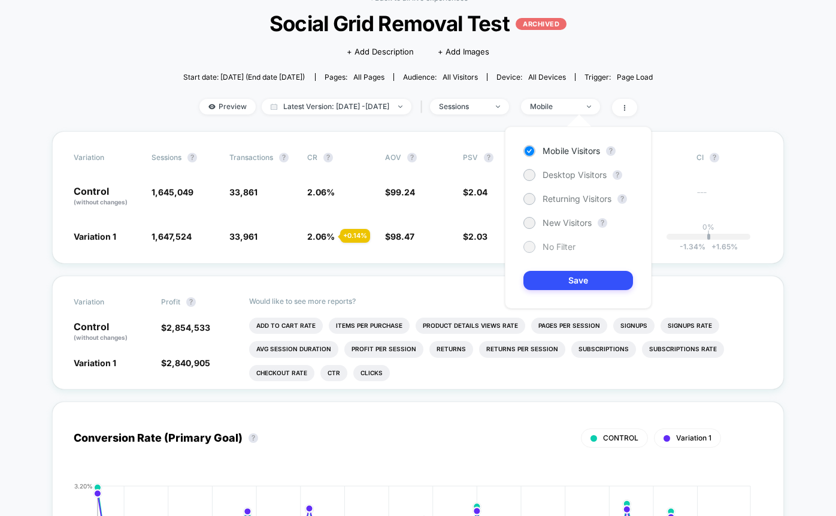
click at [555, 246] on span "No Filter" at bounding box center [558, 247] width 33 height 10
click at [561, 280] on button "Save" at bounding box center [578, 280] width 110 height 19
